Goal: Navigation & Orientation: Find specific page/section

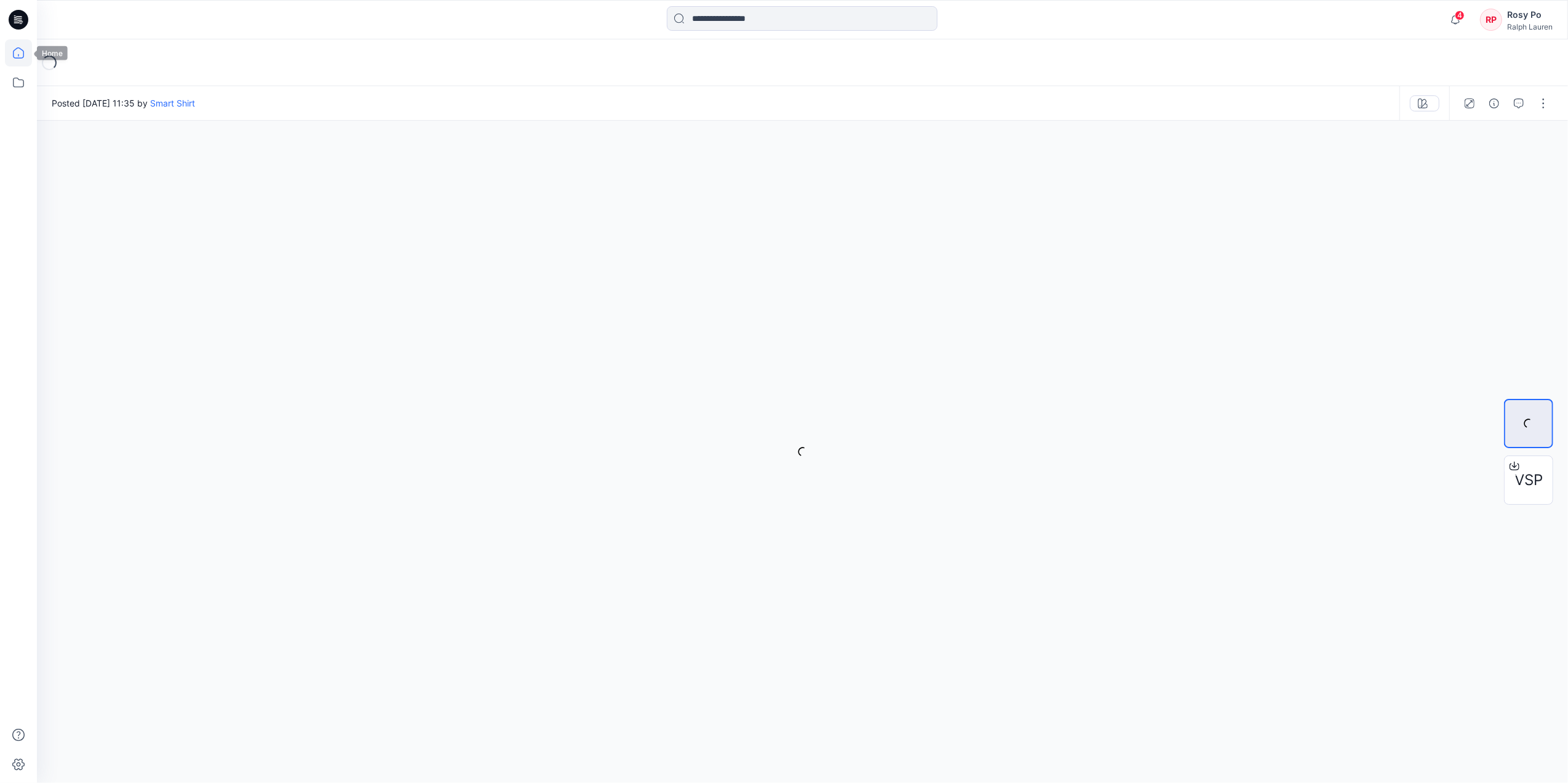
click at [21, 55] on icon at bounding box center [18, 53] width 27 height 27
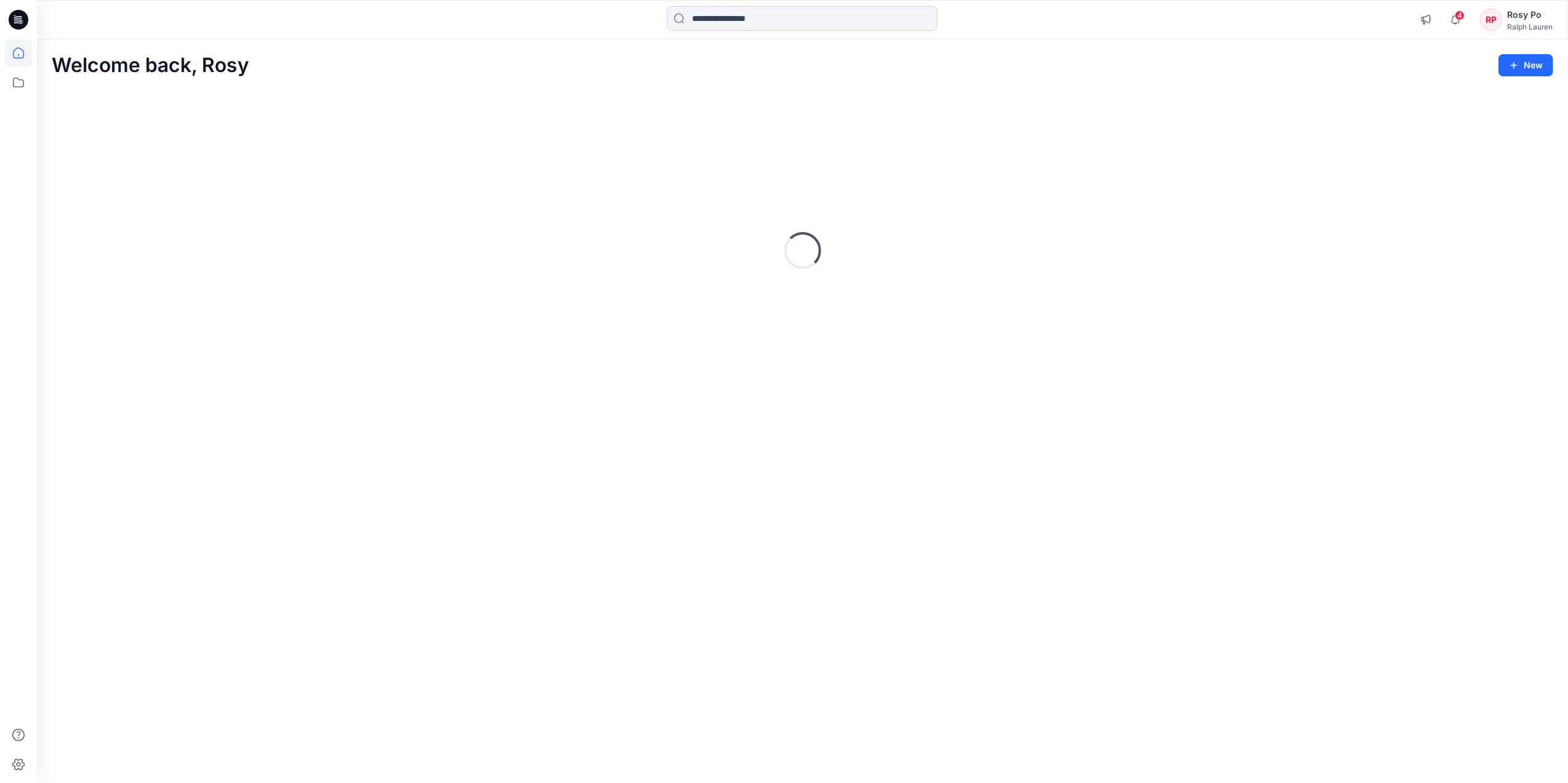
click at [731, 21] on input at bounding box center [803, 18] width 271 height 25
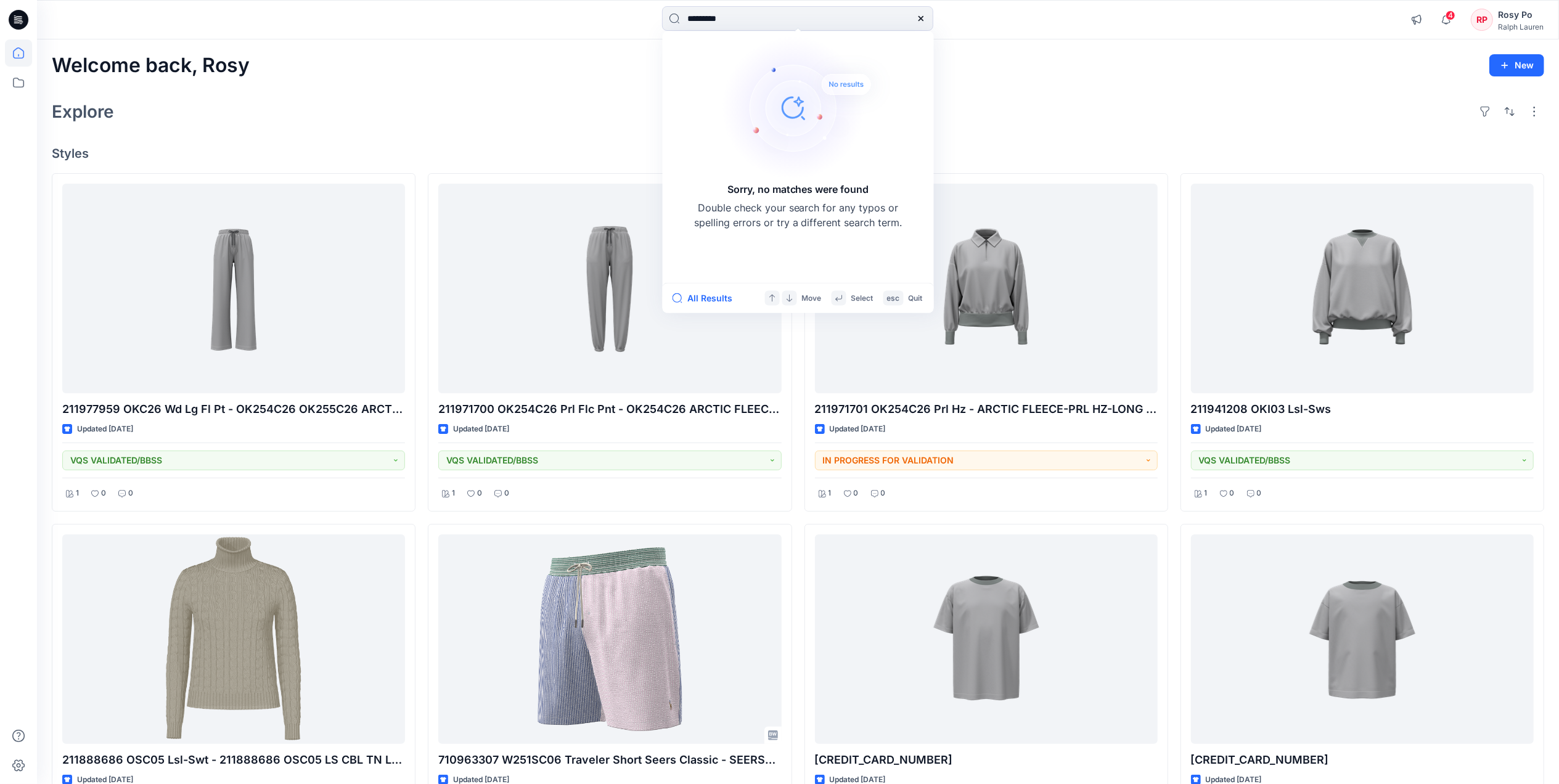
drag, startPoint x: 760, startPoint y: 17, endPoint x: 52, endPoint y: -36, distance: 710.0
click at [52, 0] on html "********* Sorry, no matches were found Double check your search for any typos o…" at bounding box center [780, 636] width 1559 height 1273
type input "*****"
click at [1179, 77] on div "Welcome back, Rosy New Explore Styles 211977959 OKC26 Wd Lg Fl Pt - OK254C26 OK…" at bounding box center [799, 656] width 1523 height 1233
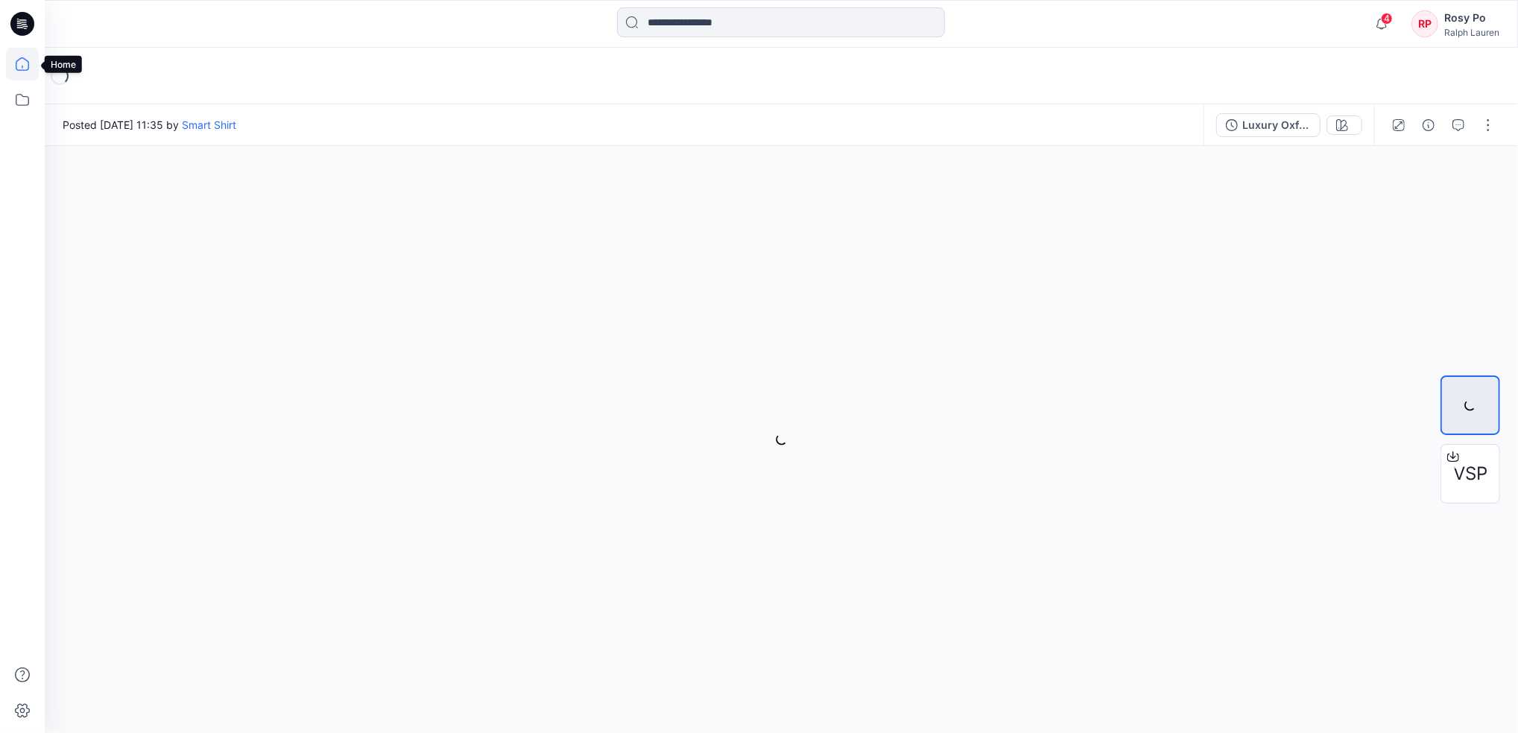
click at [28, 61] on icon at bounding box center [22, 64] width 33 height 33
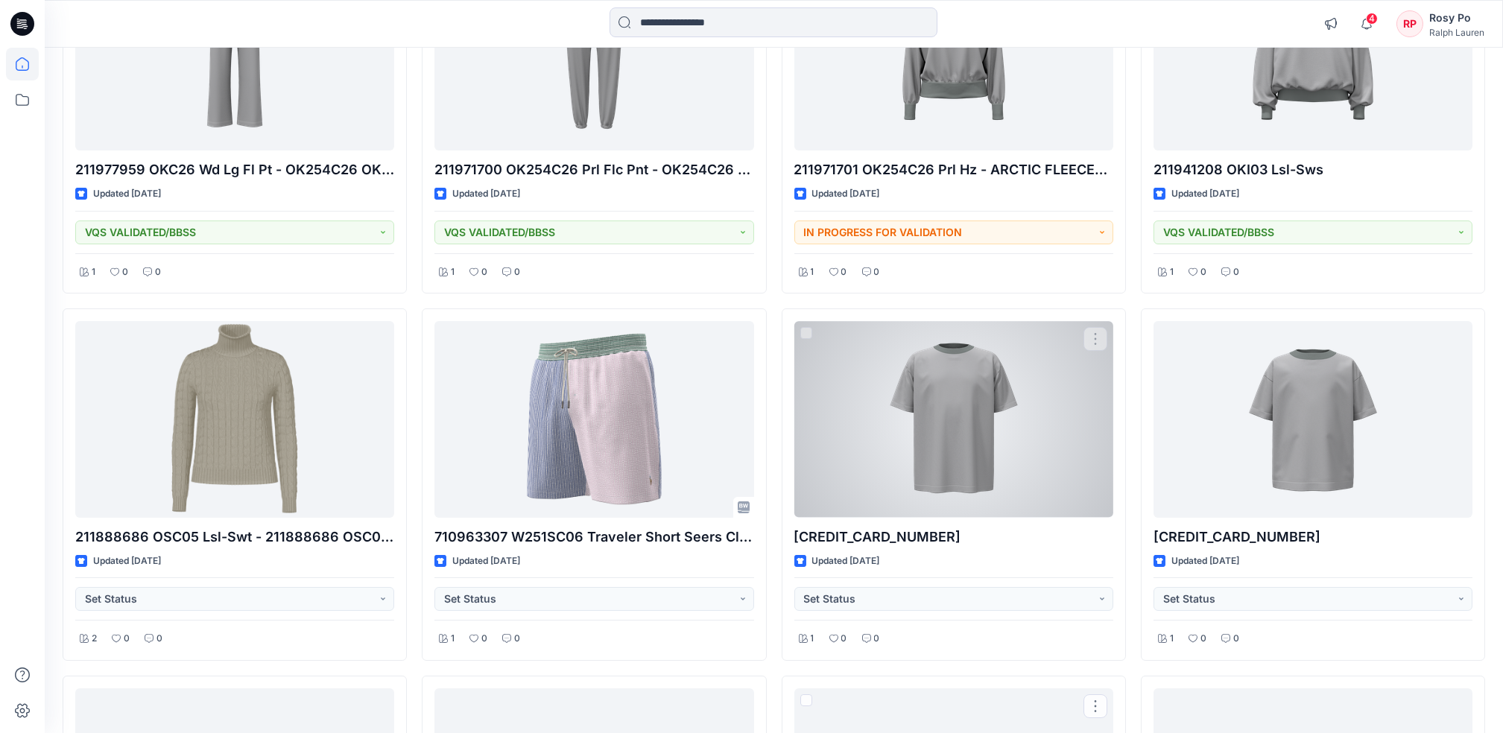
scroll to position [198, 0]
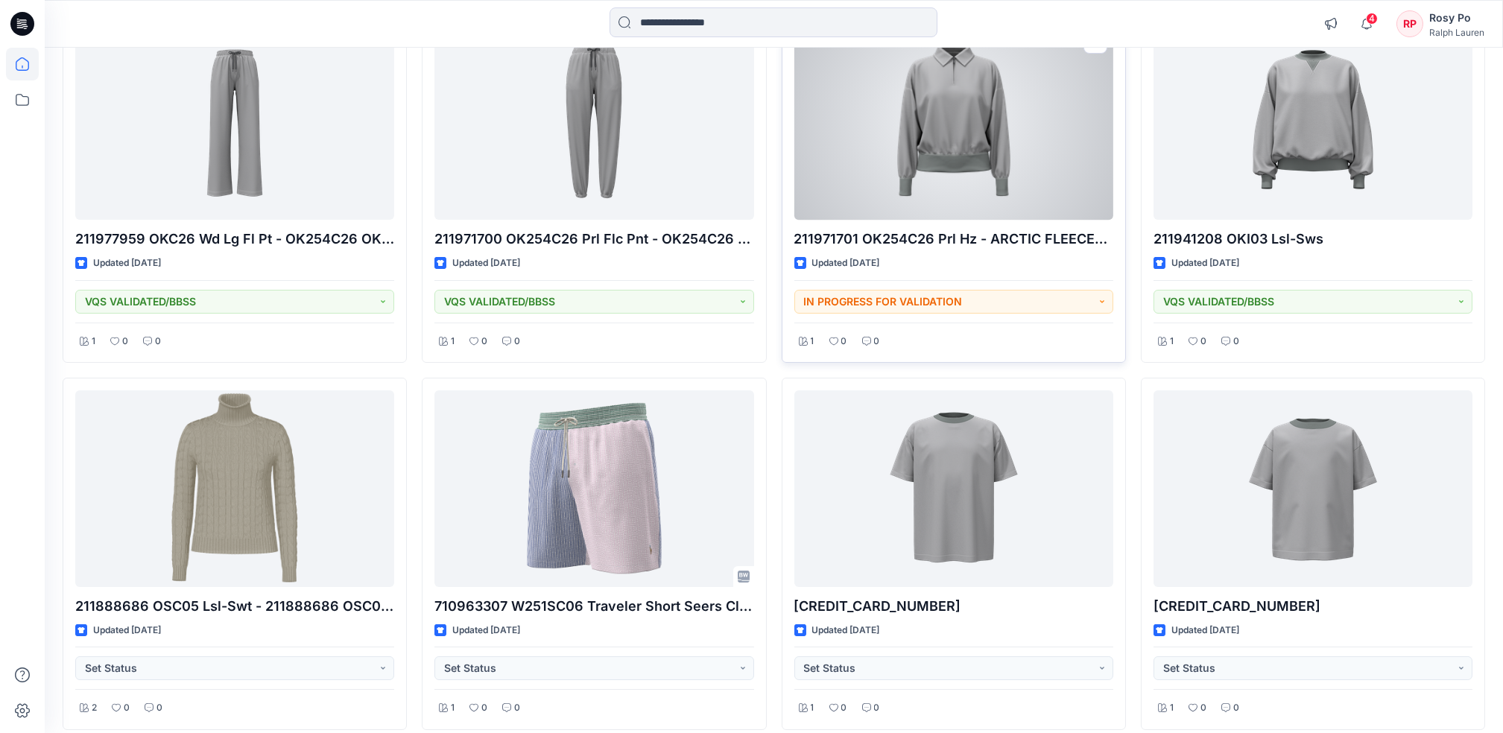
click at [1036, 163] on div at bounding box center [953, 122] width 319 height 196
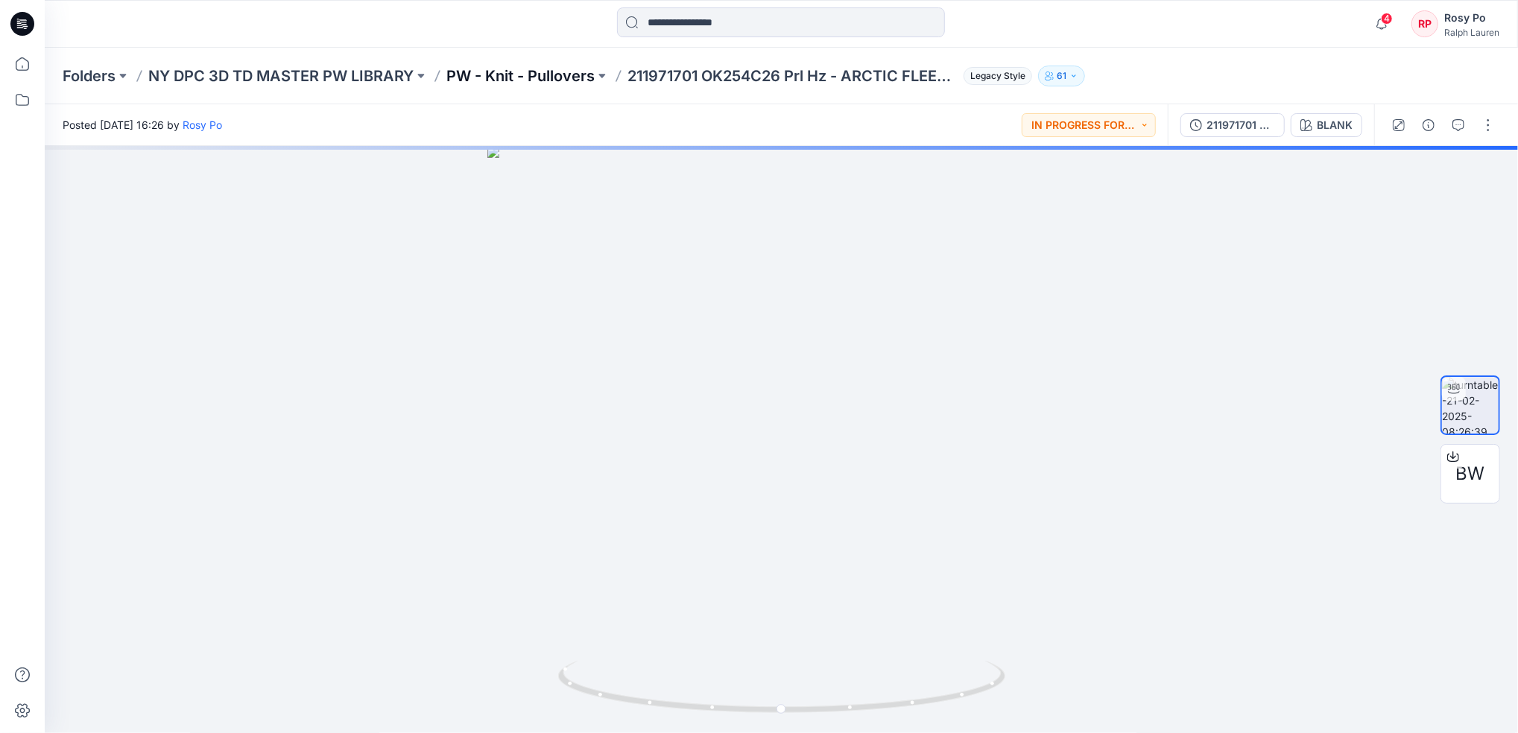
click at [541, 72] on p "PW - Knit - Pullovers" at bounding box center [520, 76] width 148 height 21
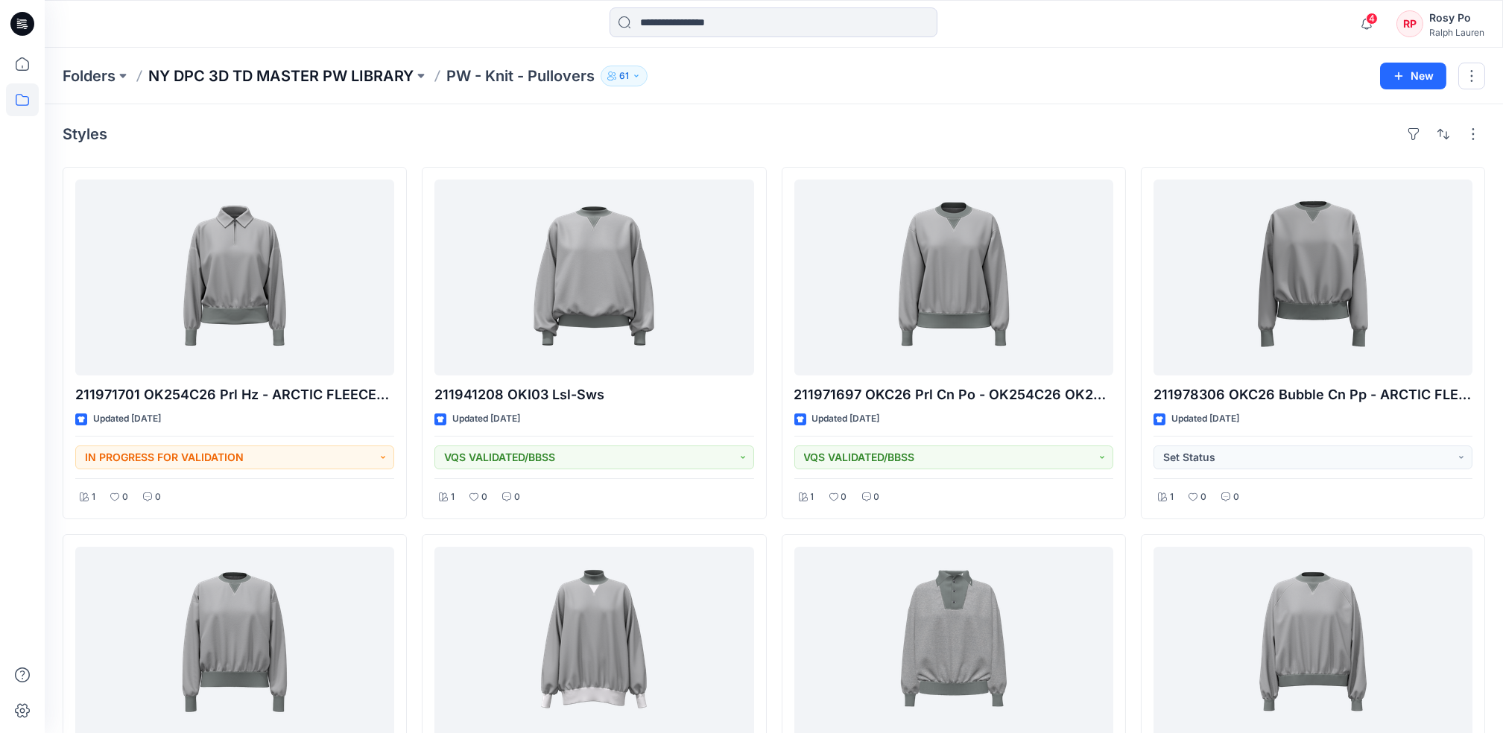
click at [311, 69] on p "NY DPC 3D TD MASTER PW LIBRARY" at bounding box center [280, 76] width 265 height 21
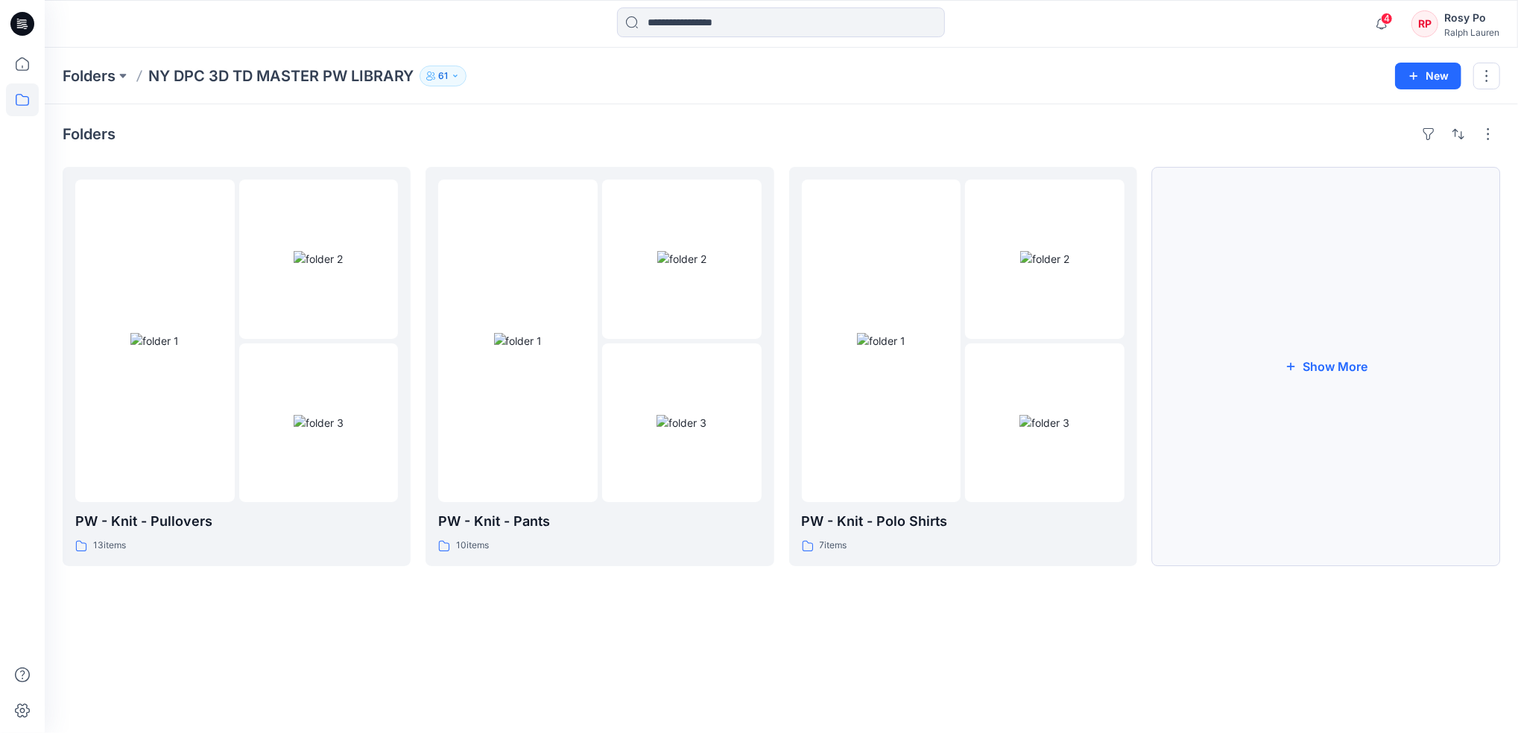
click at [1336, 373] on button "Show More" at bounding box center [1326, 366] width 348 height 399
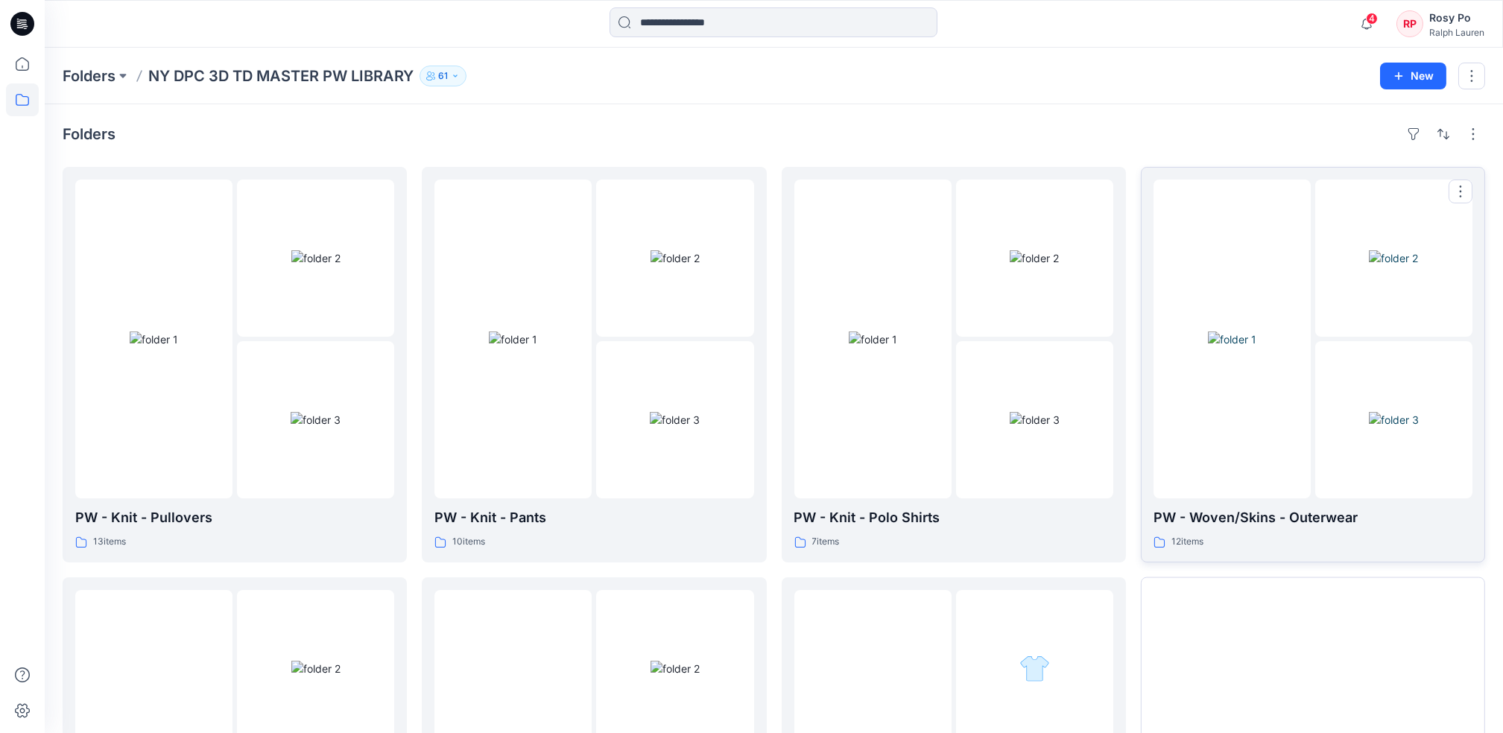
scroll to position [281, 0]
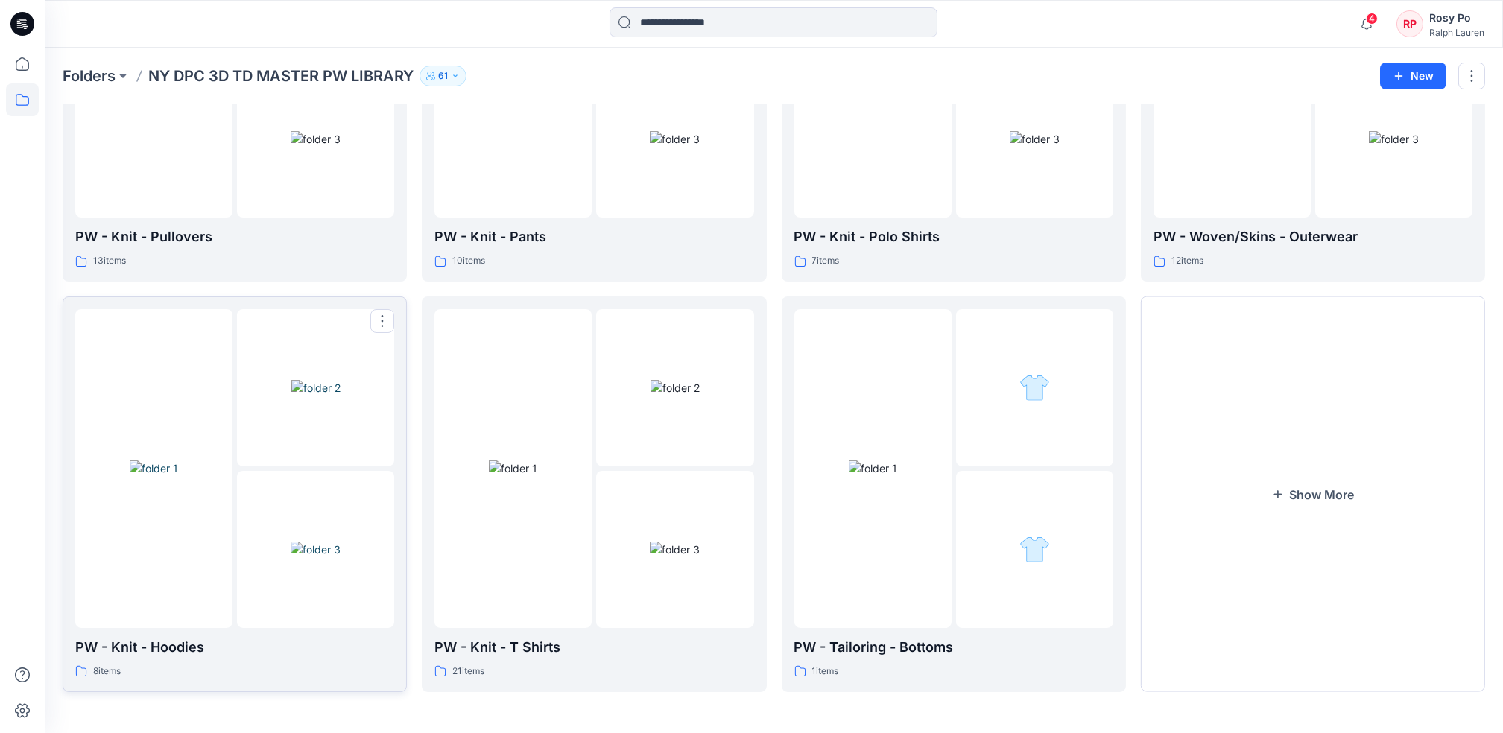
click at [332, 656] on p "PW - Knit - Hoodies" at bounding box center [234, 647] width 319 height 21
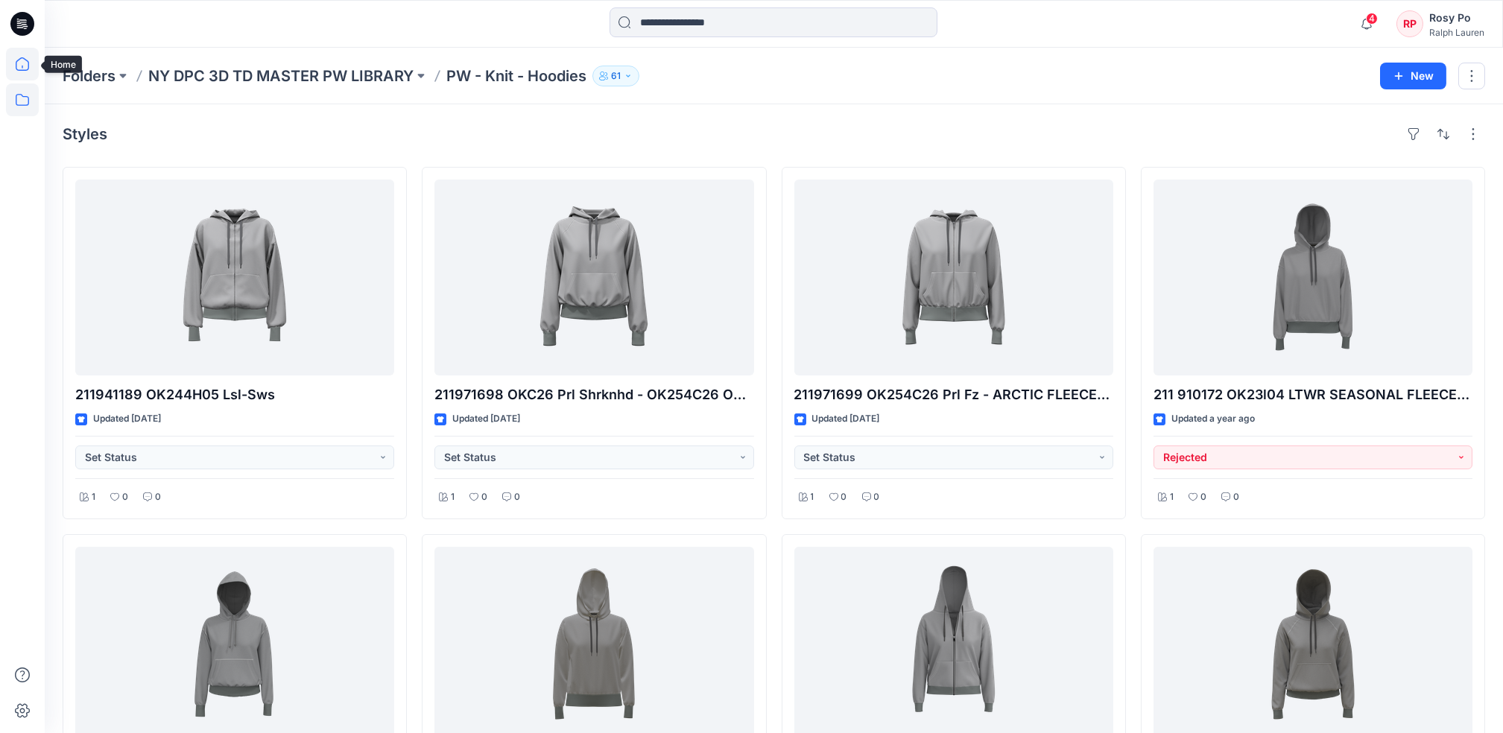
click at [27, 60] on icon at bounding box center [22, 63] width 13 height 13
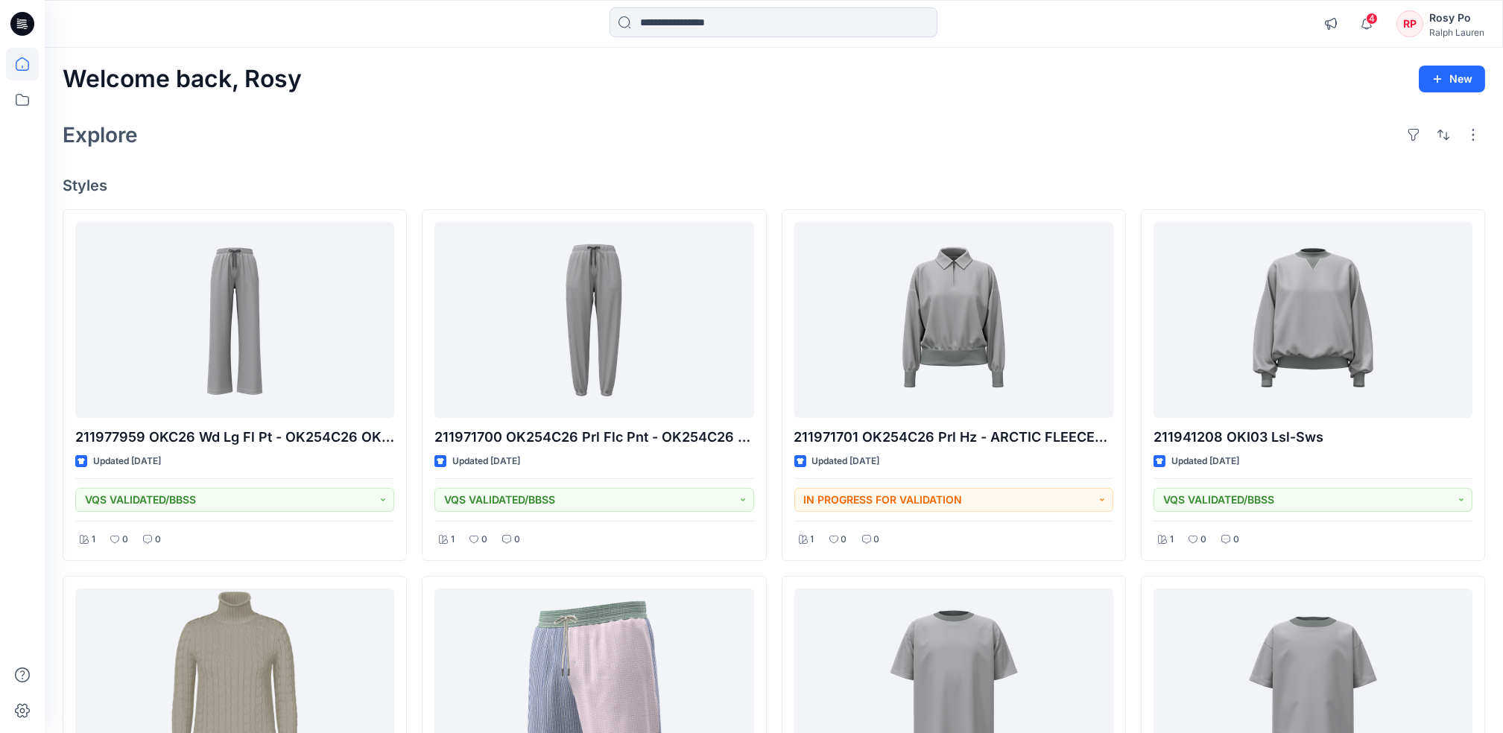
click at [826, 151] on div "Explore" at bounding box center [774, 135] width 1422 height 36
